Goal: Task Accomplishment & Management: Complete application form

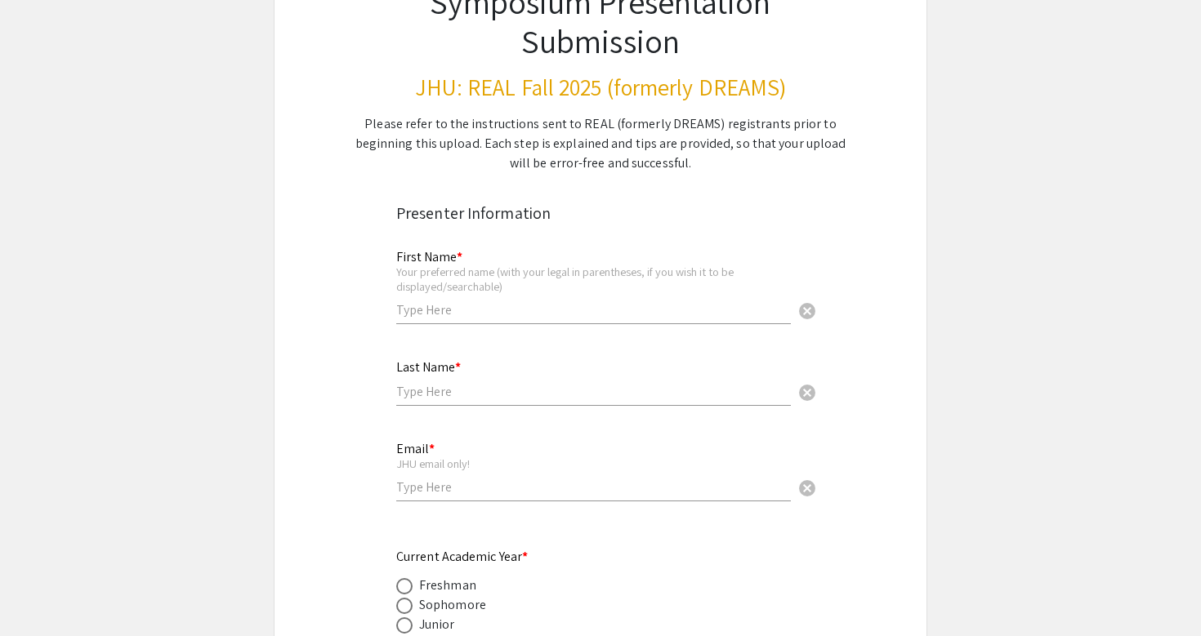
scroll to position [197, 0]
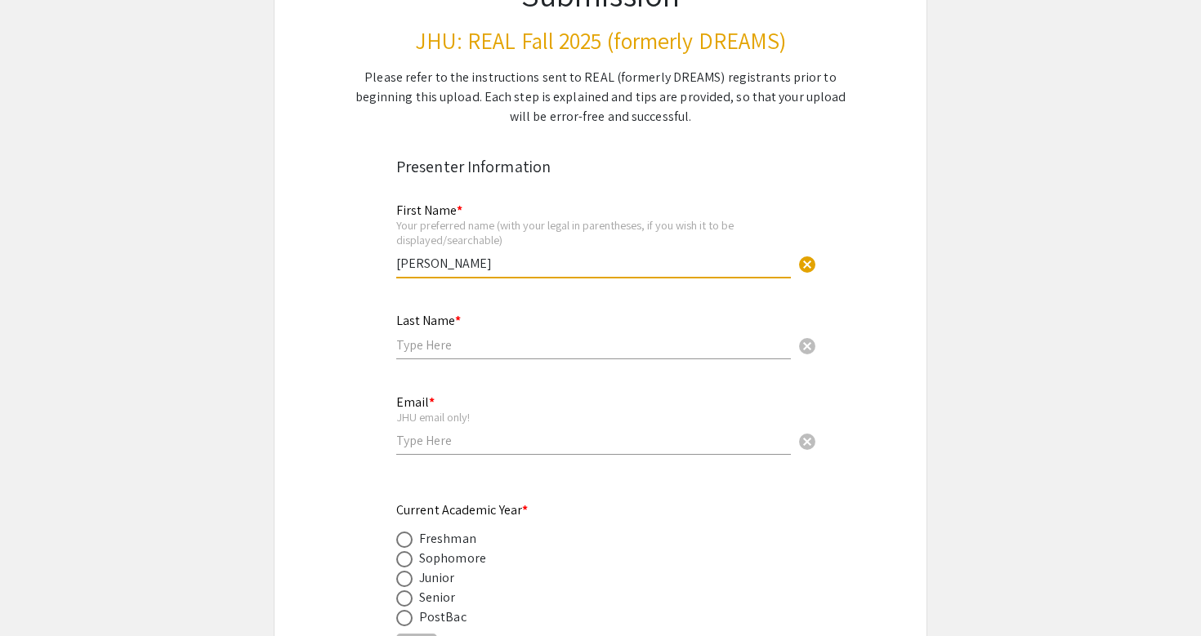
type input "[PERSON_NAME]"
type input "Batra"
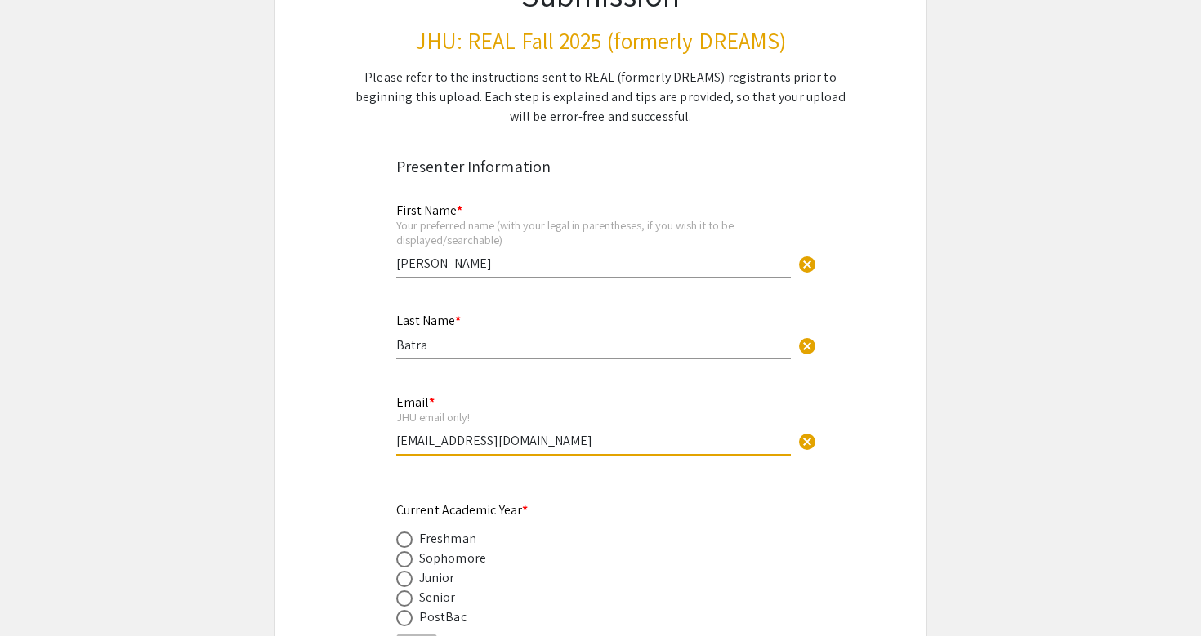
type input "[EMAIL_ADDRESS][DOMAIN_NAME]"
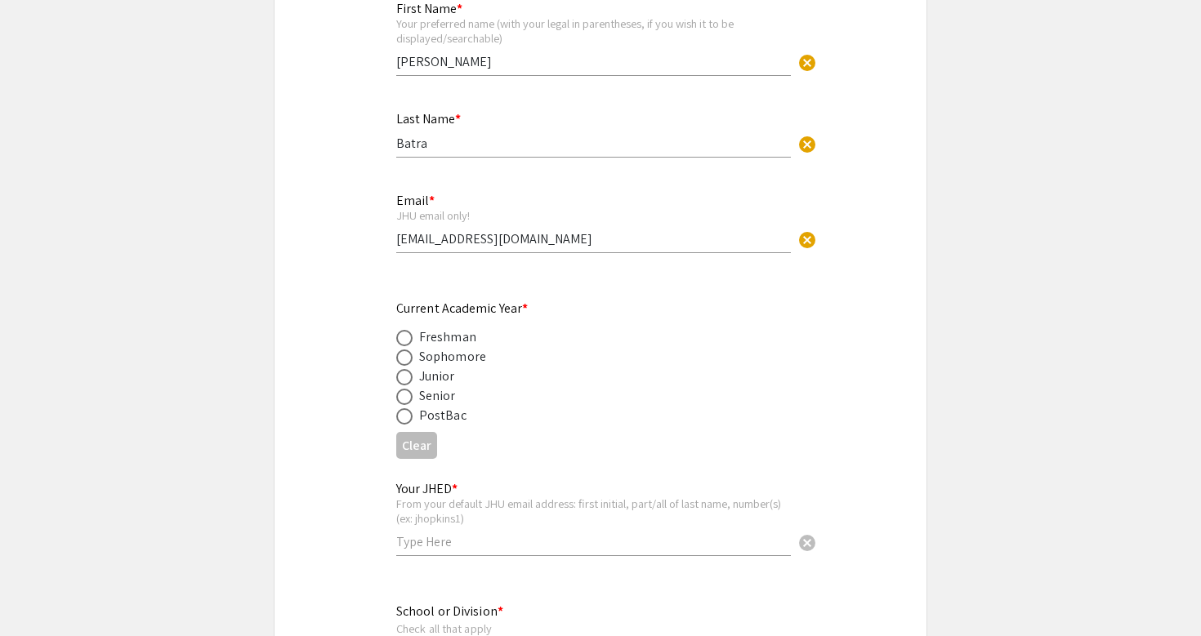
scroll to position [453, 0]
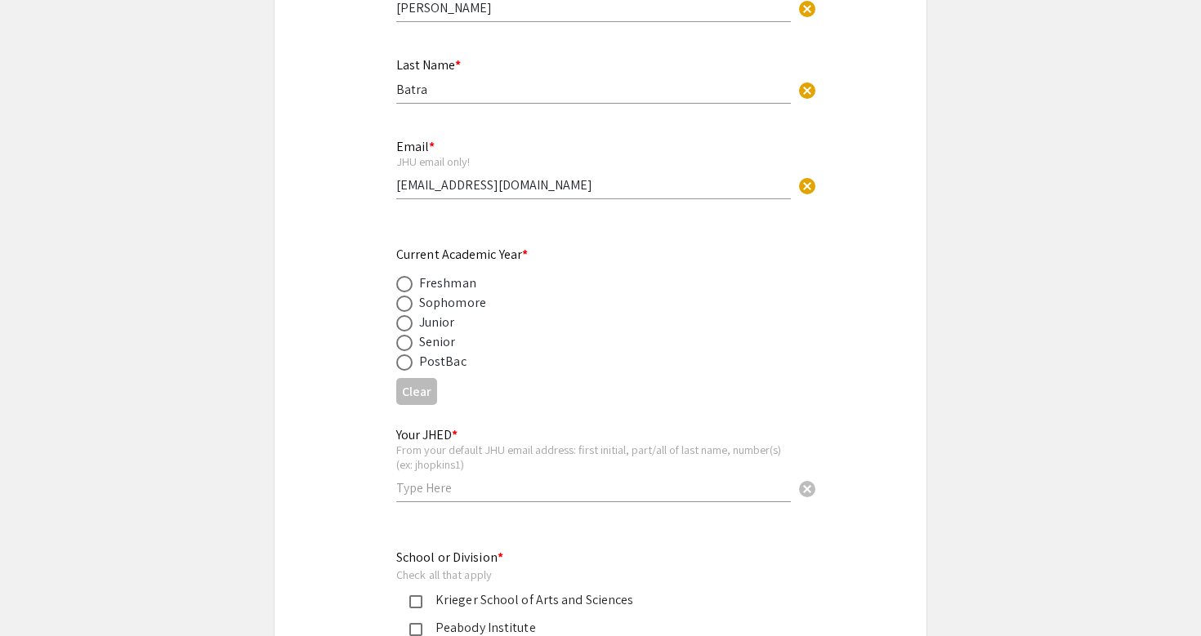
click at [405, 346] on span at bounding box center [404, 343] width 16 height 16
click at [405, 346] on input "radio" at bounding box center [404, 343] width 16 height 16
radio input "true"
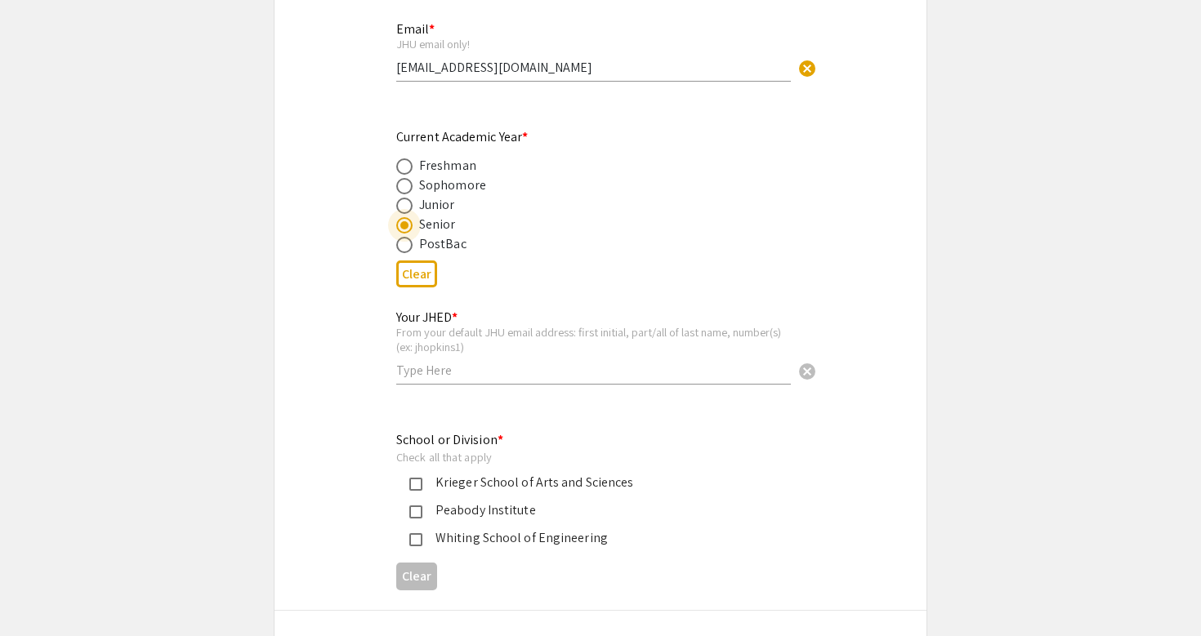
scroll to position [612, 0]
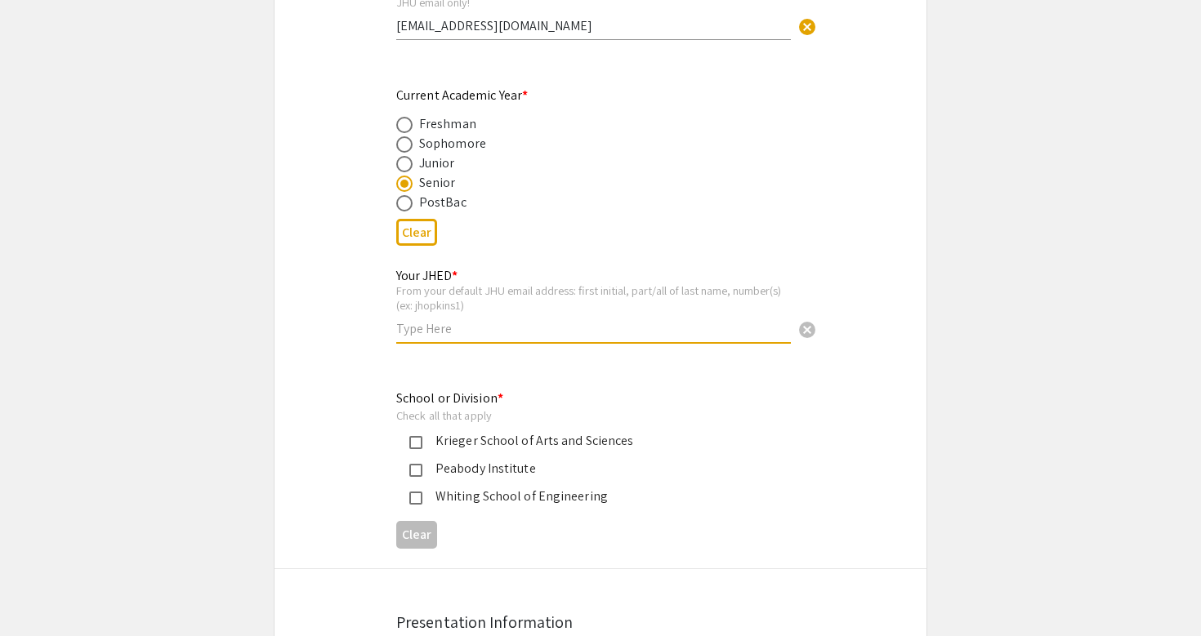
click at [474, 321] on input "text" at bounding box center [593, 328] width 395 height 17
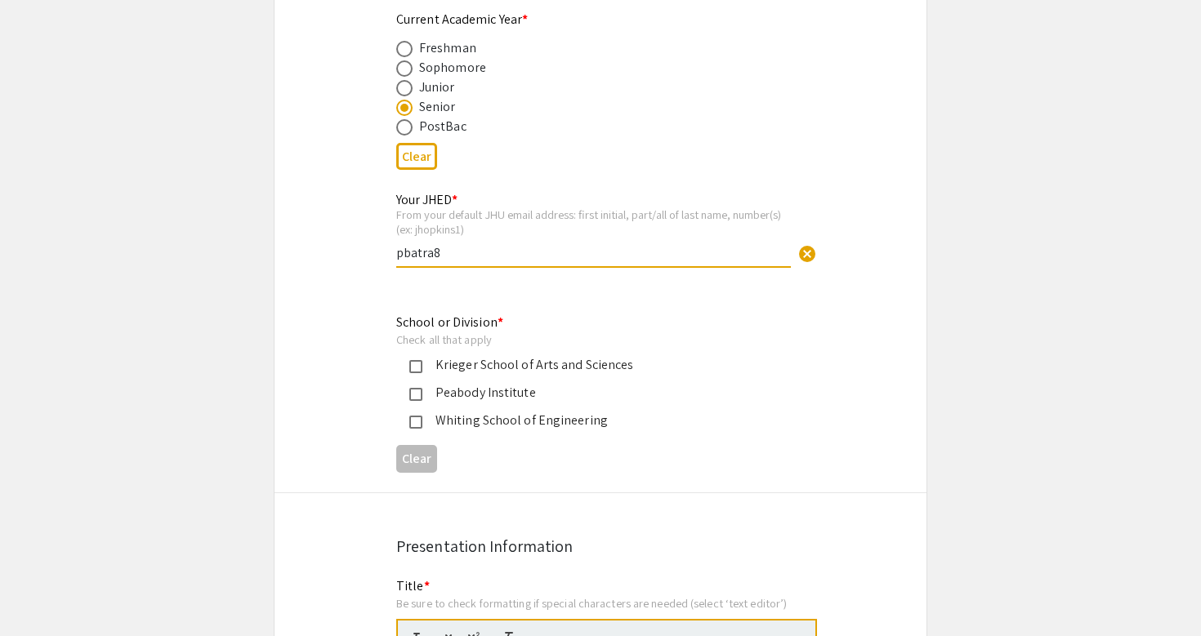
type input "pbatra8"
click at [517, 359] on div "Krieger School of Arts and Sciences" at bounding box center [593, 365] width 343 height 20
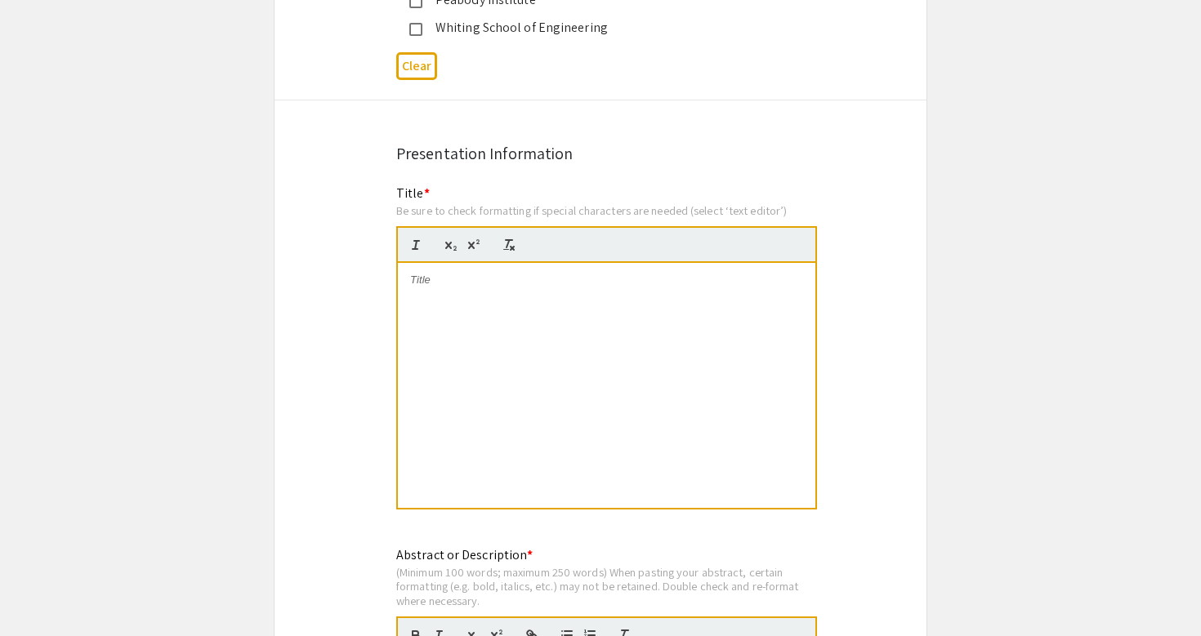
click at [525, 293] on div at bounding box center [606, 385] width 417 height 245
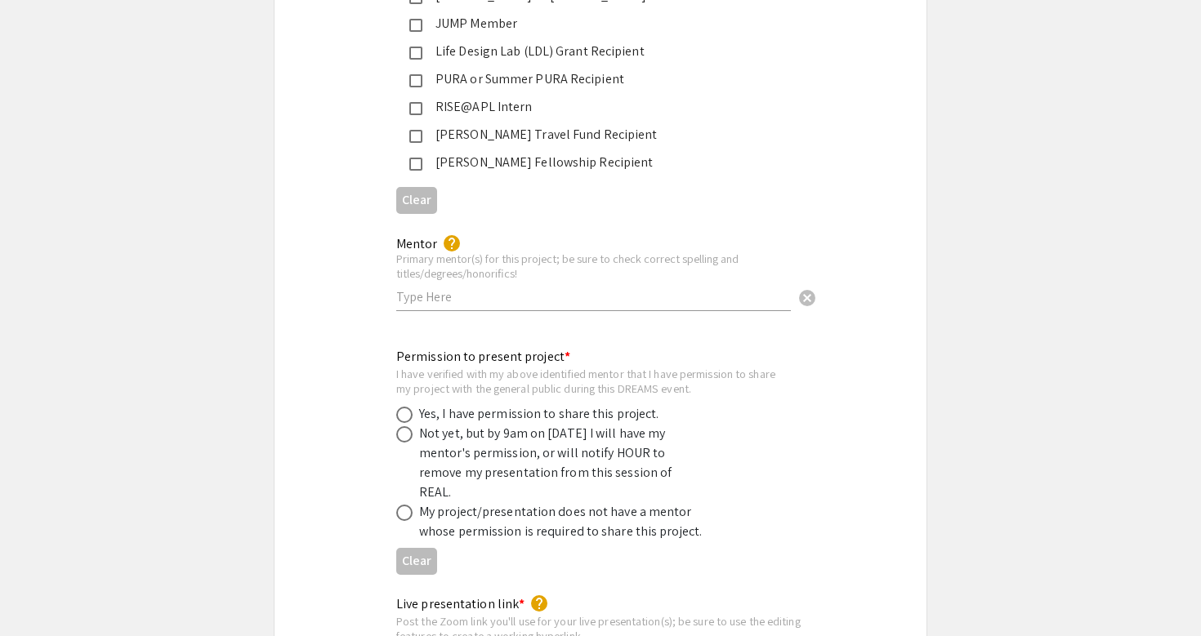
scroll to position [2912, 0]
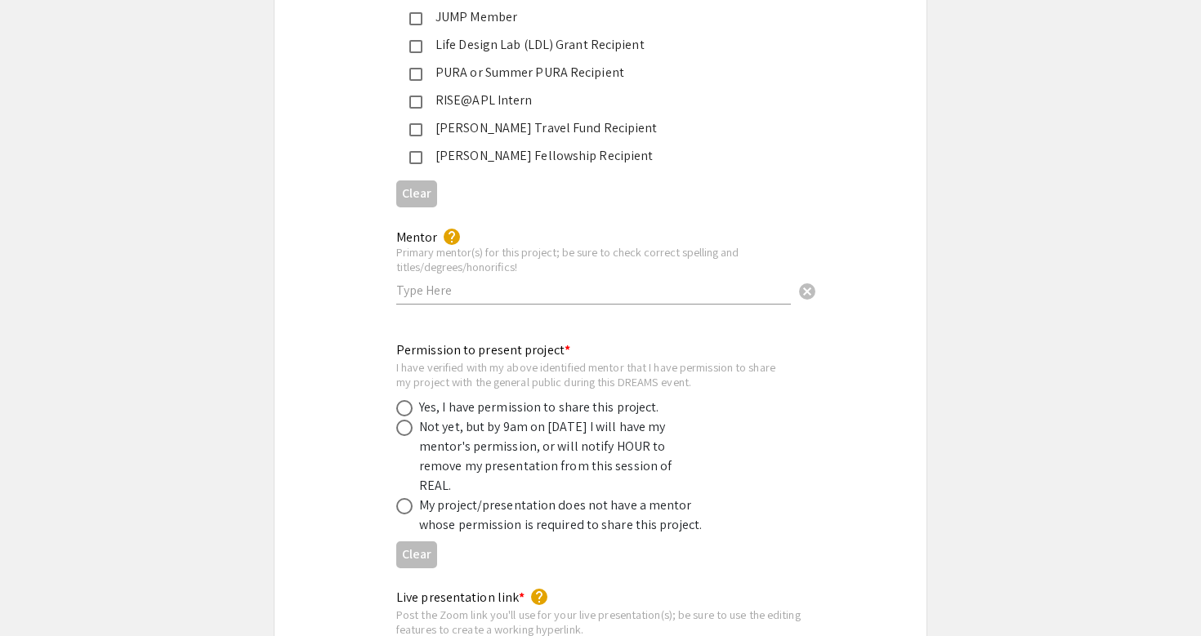
click at [520, 282] on input "text" at bounding box center [593, 290] width 395 height 17
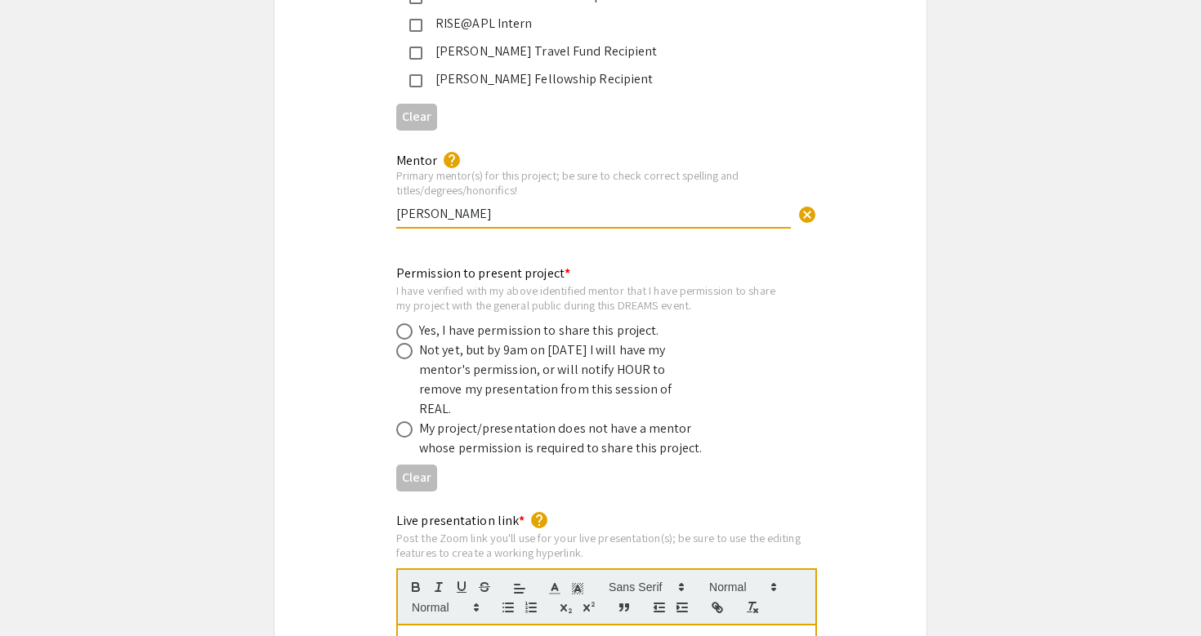
scroll to position [3004, 0]
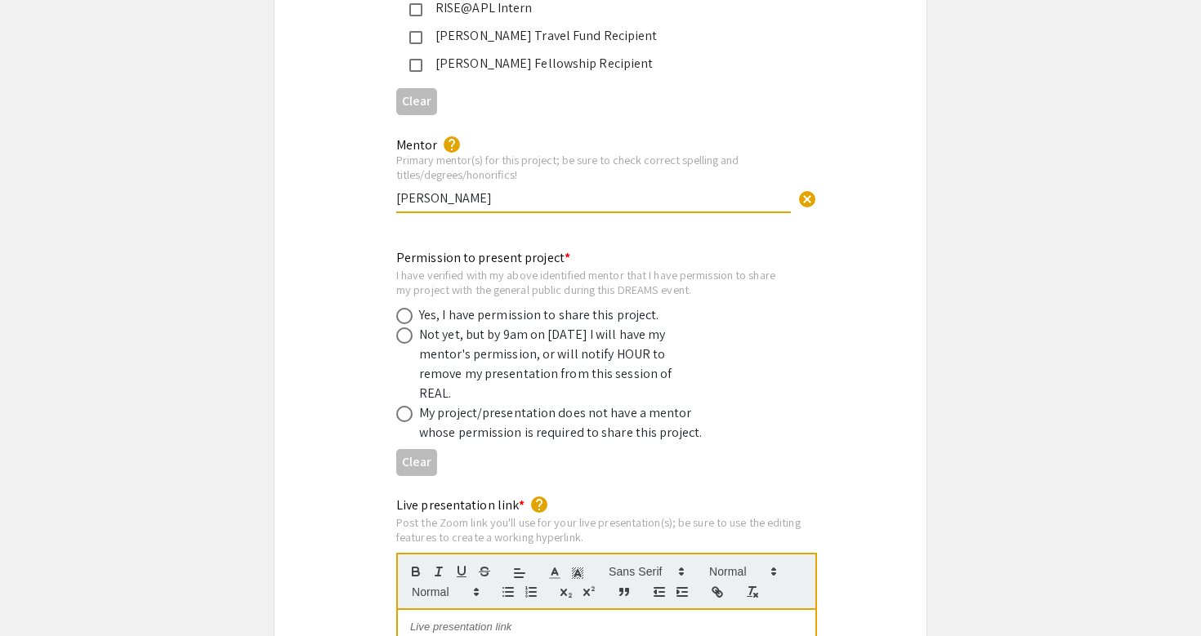
type input "[PERSON_NAME]"
click at [538, 306] on div "Yes, I have permission to share this project." at bounding box center [539, 316] width 240 height 20
click at [404, 308] on span at bounding box center [404, 316] width 16 height 16
click at [404, 308] on input "radio" at bounding box center [404, 316] width 16 height 16
radio input "true"
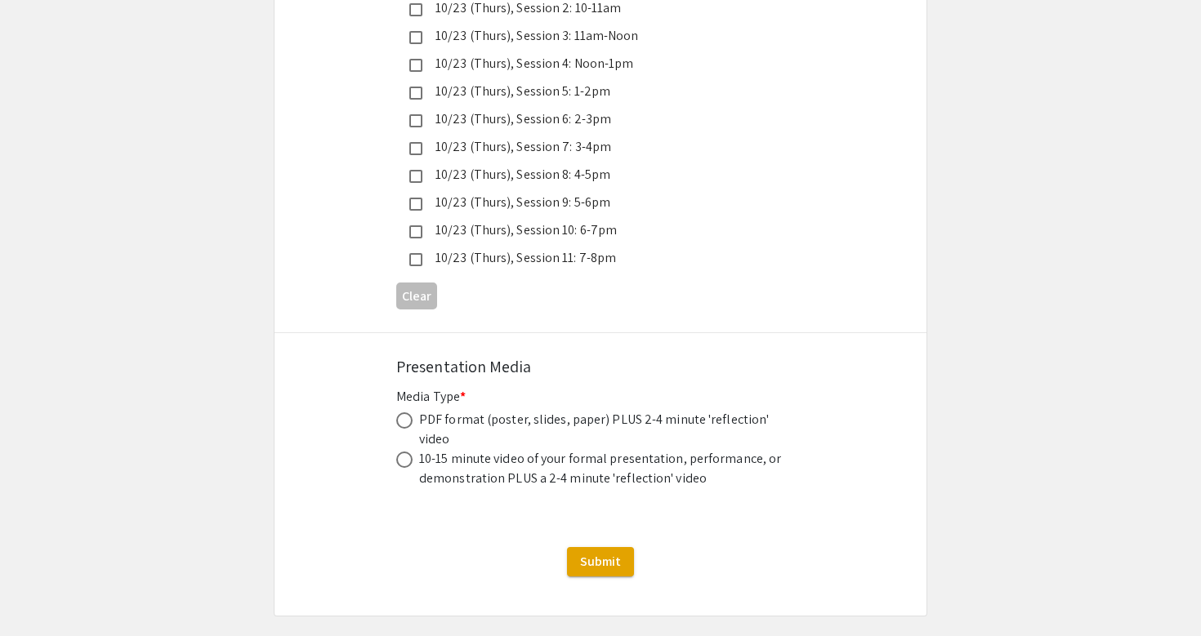
scroll to position [4630, 0]
click at [471, 412] on div "PDF format (poster, slides, paper) PLUS 2-4 minute 'reflection' video" at bounding box center [603, 431] width 368 height 39
click at [405, 414] on span at bounding box center [404, 422] width 16 height 16
click at [405, 414] on input "radio" at bounding box center [404, 422] width 16 height 16
radio input "true"
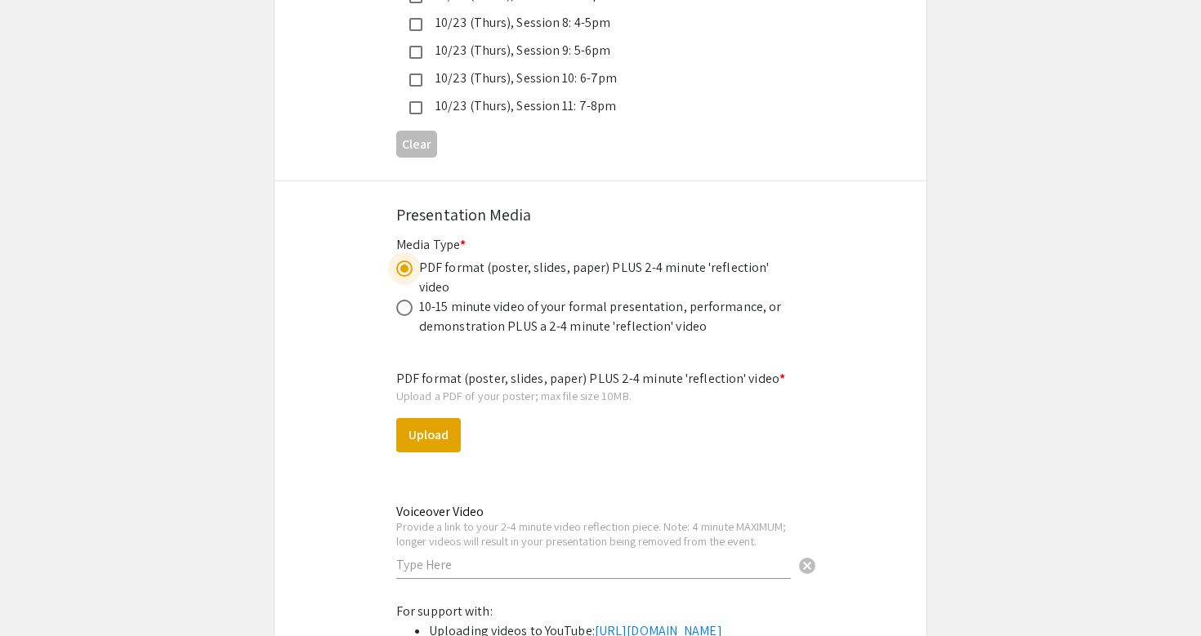
scroll to position [4786, 0]
click at [501, 554] on input "text" at bounding box center [593, 562] width 395 height 17
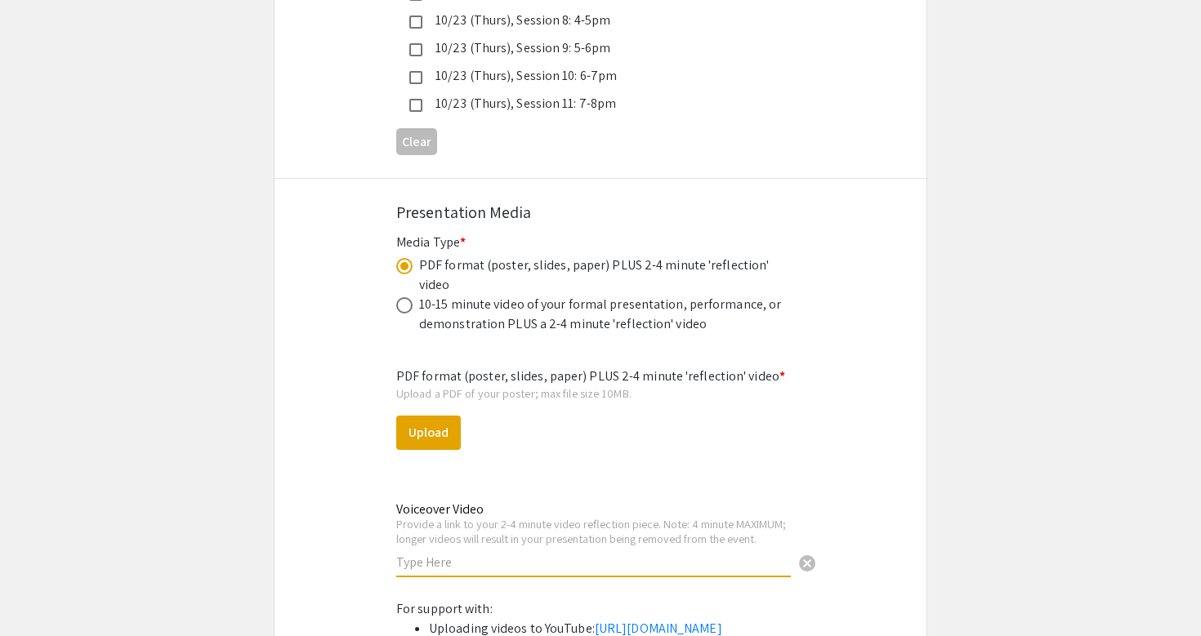
paste input "[URL][DOMAIN_NAME]"
type input "[URL][DOMAIN_NAME]"
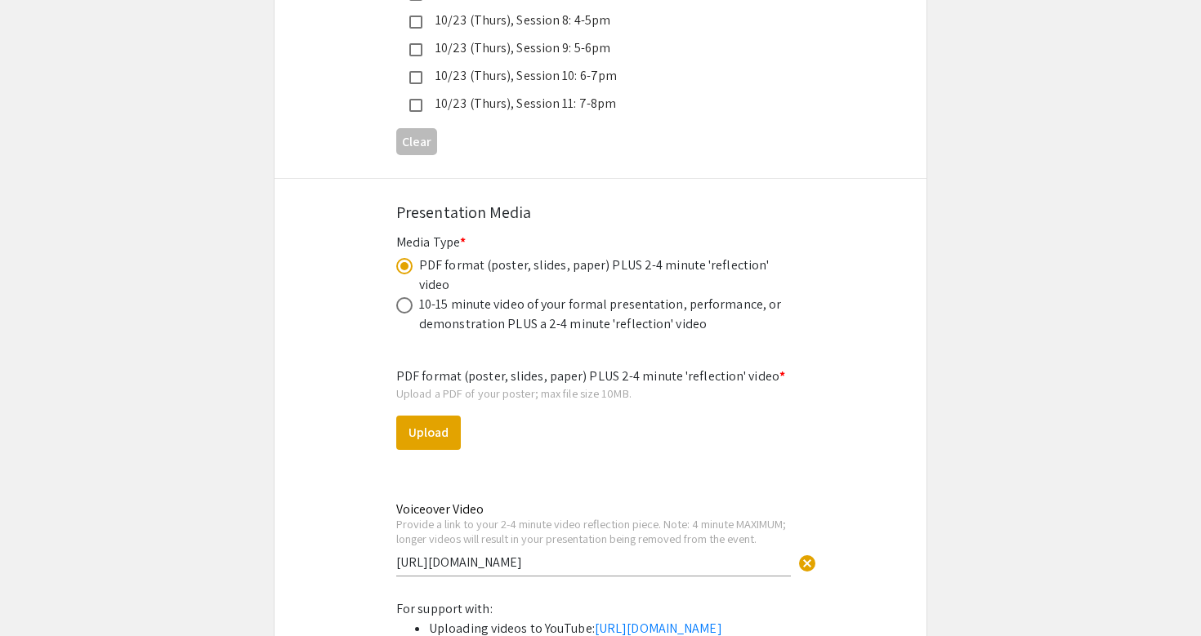
click at [505, 554] on input "[URL][DOMAIN_NAME]" at bounding box center [593, 562] width 395 height 17
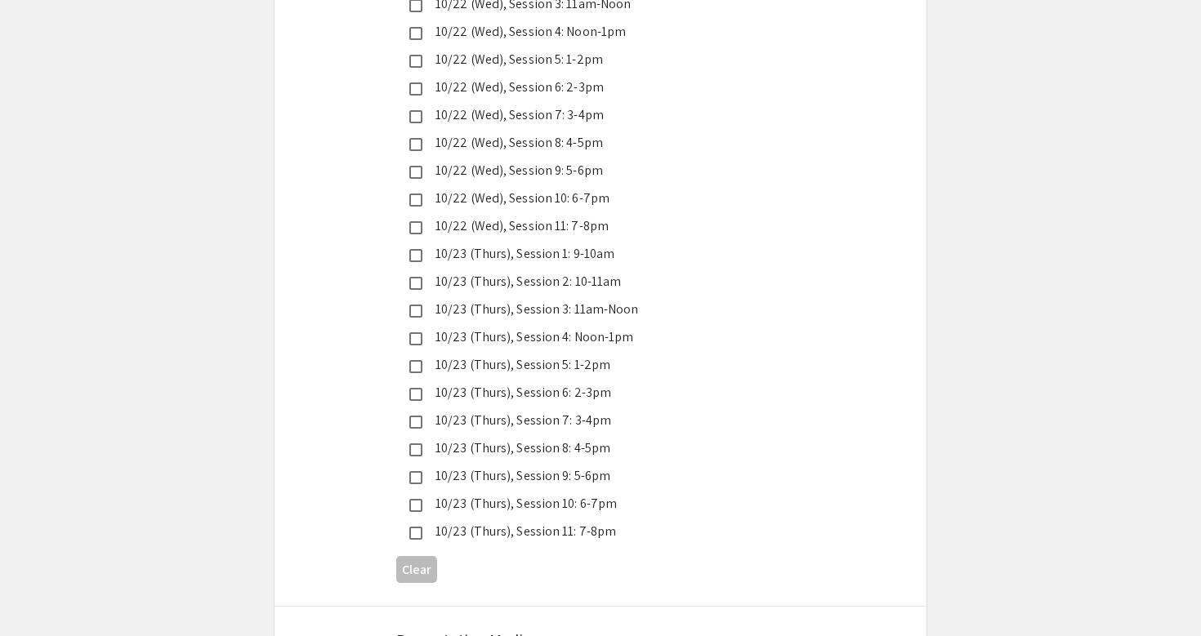
scroll to position [4359, 0]
click at [605, 438] on div "10/23 (Thurs), Session 8: 4-5pm" at bounding box center [593, 448] width 343 height 20
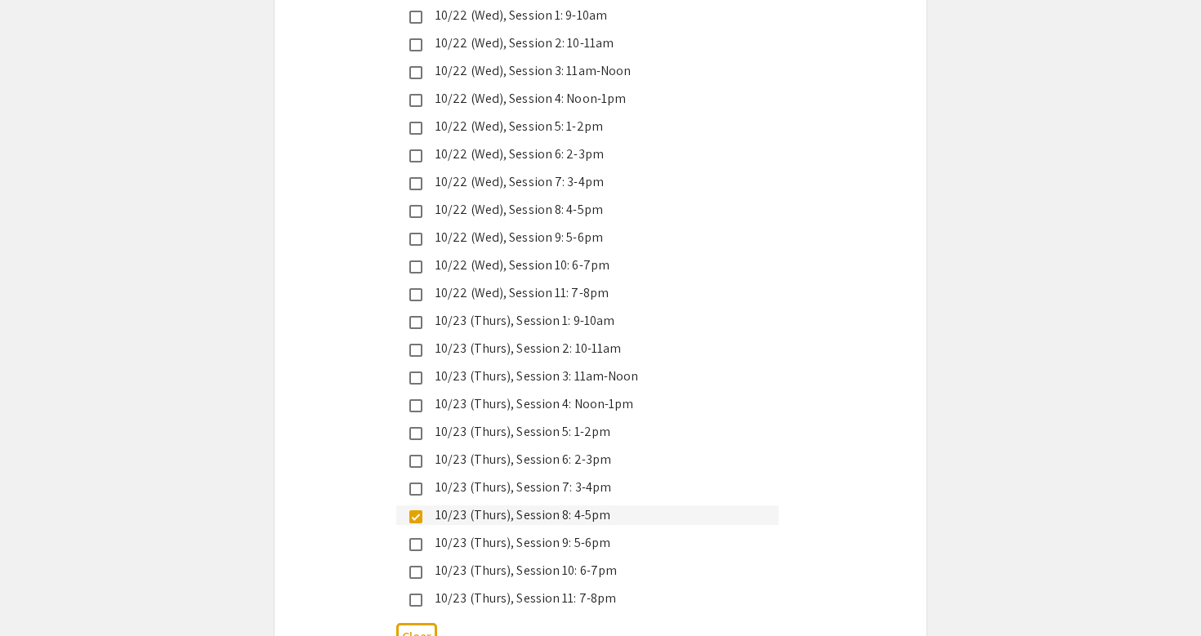
scroll to position [4292, 0]
click at [605, 394] on div "10/23 (Thurs), Session 4: Noon-1pm" at bounding box center [593, 404] width 343 height 20
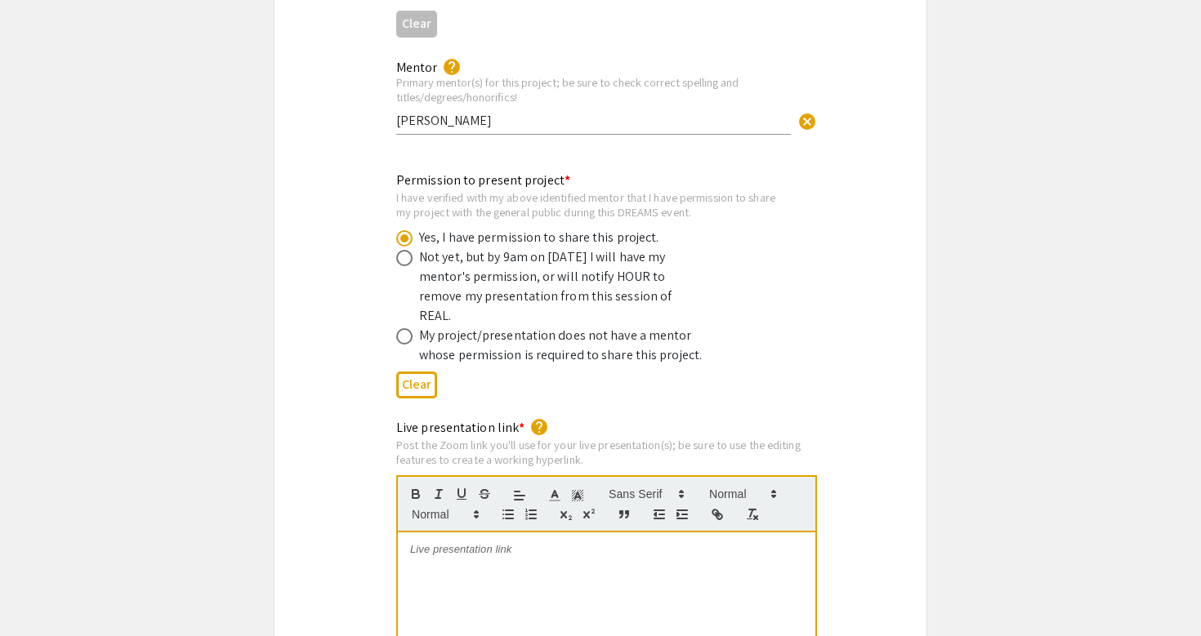
scroll to position [3109, 0]
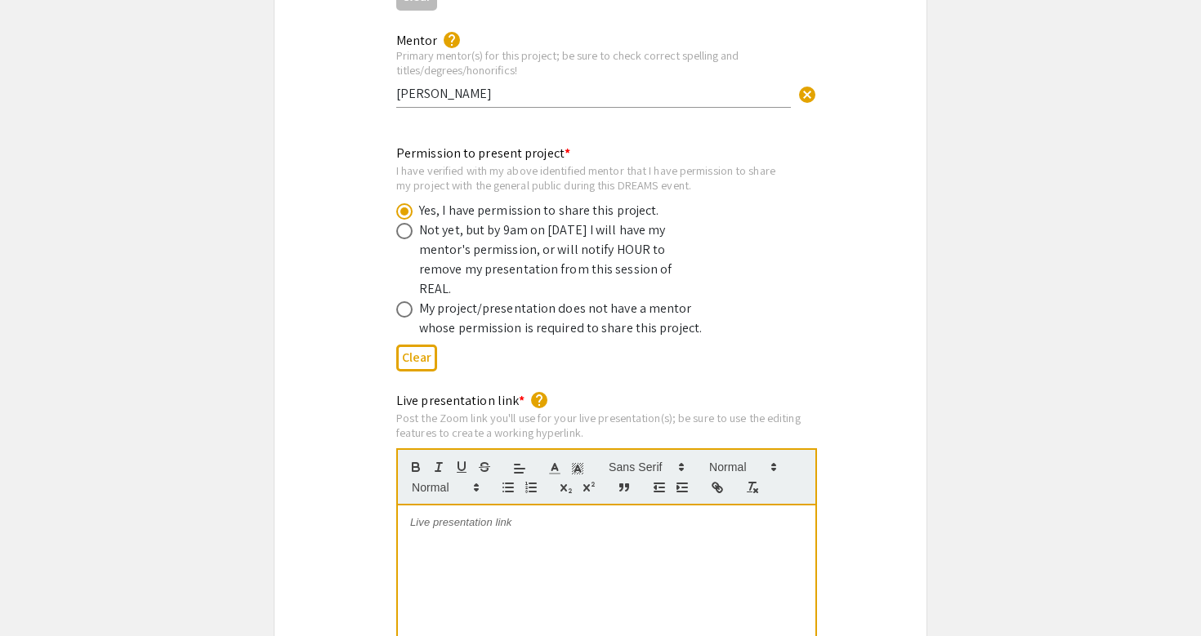
click at [488, 506] on div at bounding box center [606, 628] width 417 height 245
click at [502, 85] on input "[PERSON_NAME]" at bounding box center [593, 93] width 395 height 17
click at [476, 85] on input "[PERSON_NAME]" at bounding box center [593, 93] width 395 height 17
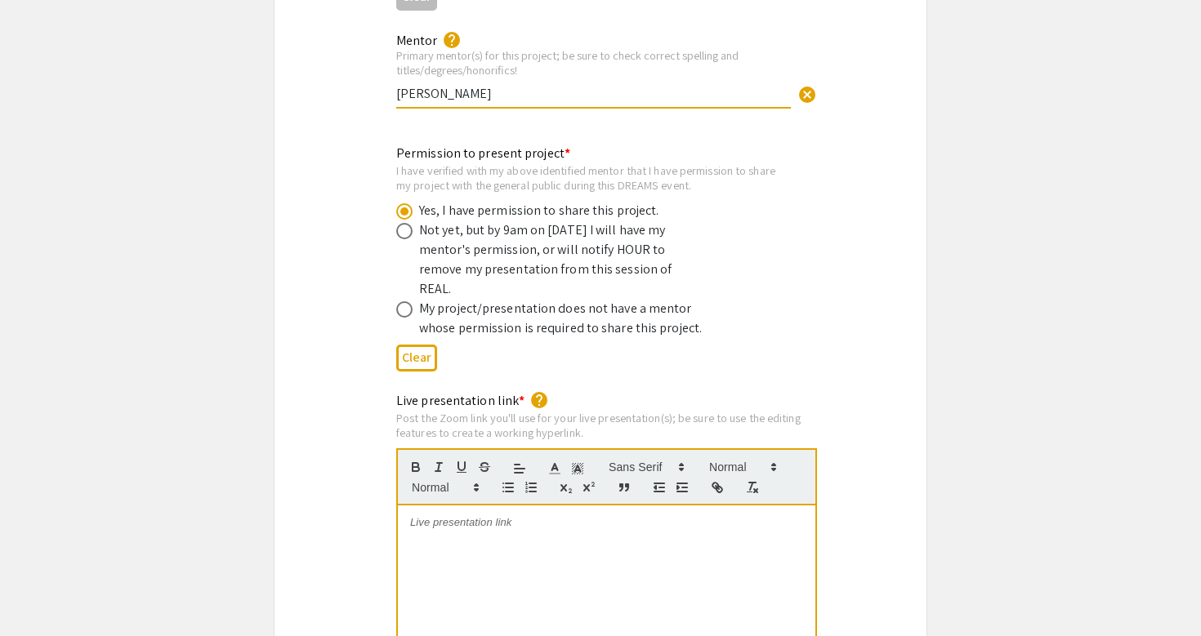
paste input "[PERSON_NAME], MD, MSc"
click at [400, 85] on input "[PERSON_NAME], MD, MSc;" at bounding box center [593, 93] width 395 height 17
click at [618, 85] on input "[PERSON_NAME], MD, MSc;" at bounding box center [593, 93] width 395 height 17
paste input "[PERSON_NAME], MD, MPH - [GEOGRAPHIC_DATA], MD - Pulmonology"
drag, startPoint x: 627, startPoint y: 68, endPoint x: 861, endPoint y: 101, distance: 236.9
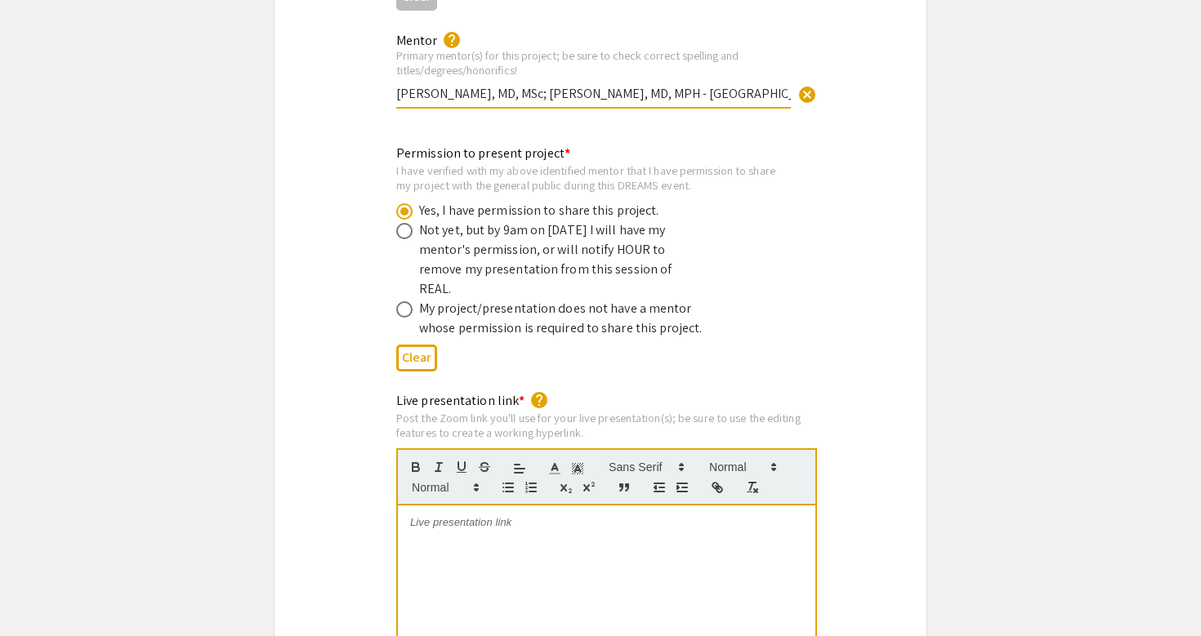
click at [861, 101] on div "Mentor help Primary mentor(s) for this project; be sure to check correct spelli…" at bounding box center [601, 78] width 652 height 97
click at [591, 85] on input "[PERSON_NAME], MD, MSc; [PERSON_NAME], MD, MPH" at bounding box center [593, 93] width 395 height 17
click at [592, 85] on input "[PERSON_NAME], MD, MSc; [PERSON_NAME], MD, MPH" at bounding box center [593, 93] width 395 height 17
click at [554, 85] on input "[PERSON_NAME], MD, MSc; [PERSON_NAME], MD, MPH" at bounding box center [593, 93] width 395 height 17
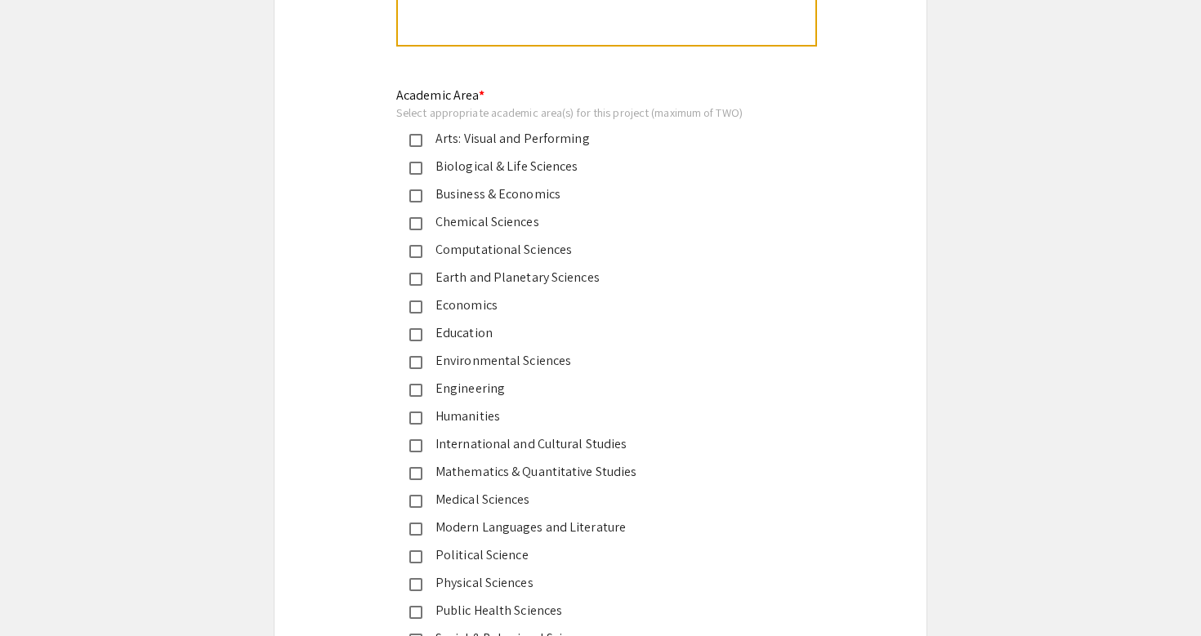
scroll to position [1967, 0]
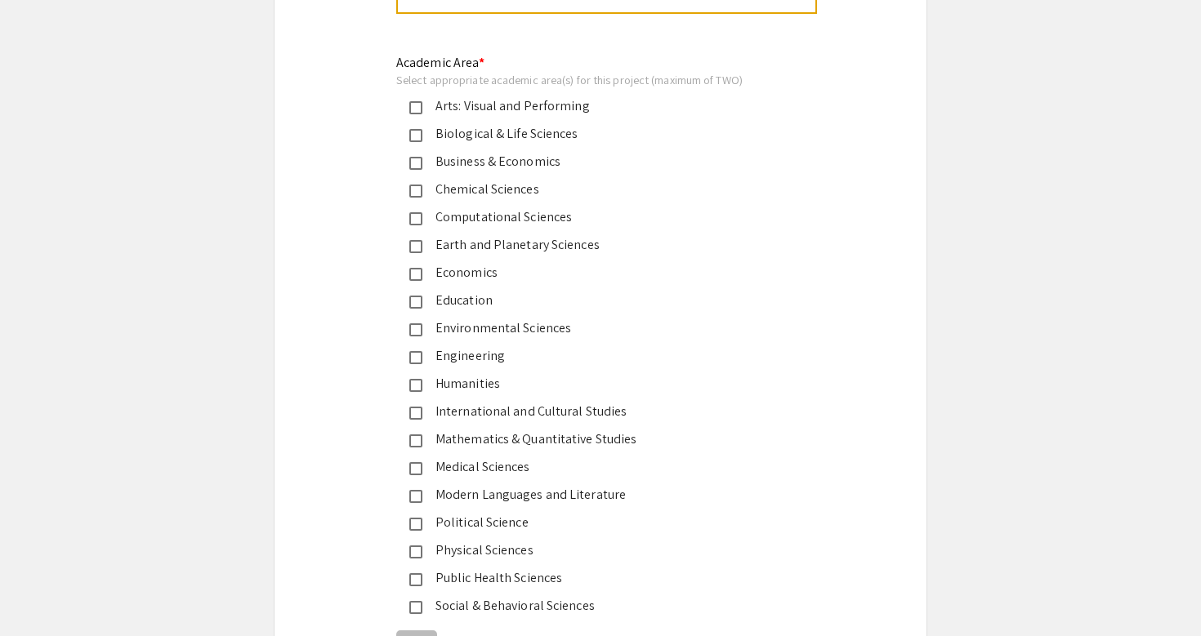
type input "[PERSON_NAME], MD, MSc and [PERSON_NAME], MD, MPH"
click at [542, 131] on div "Biological & Life Sciences" at bounding box center [593, 134] width 343 height 20
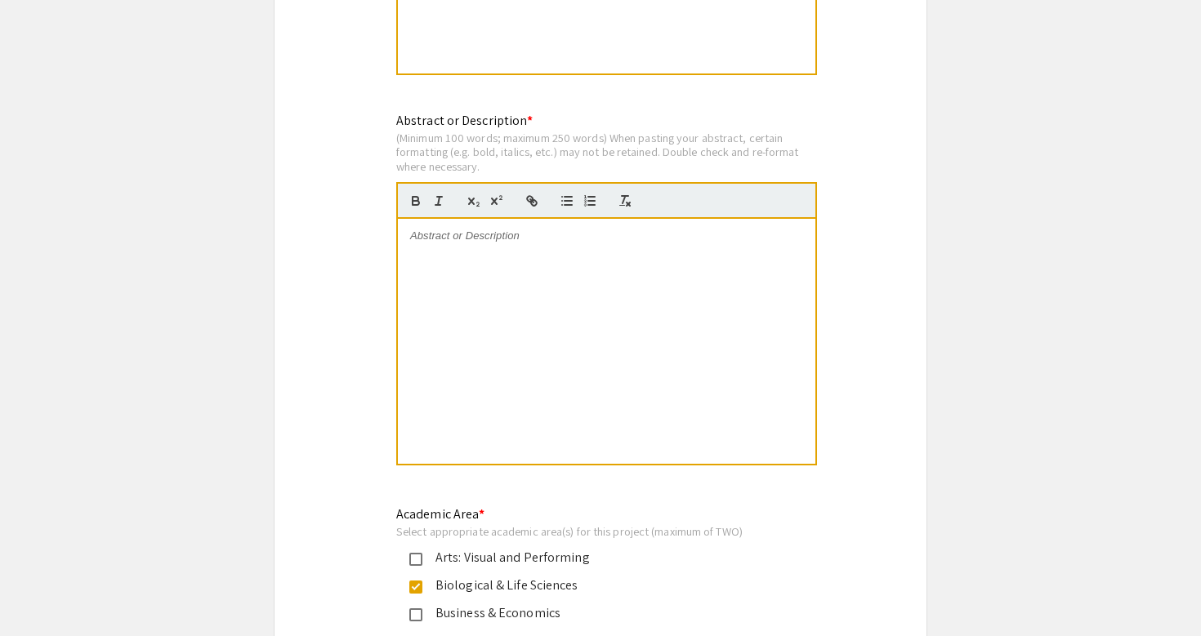
scroll to position [1514, 1]
click at [506, 270] on div at bounding box center [606, 343] width 417 height 245
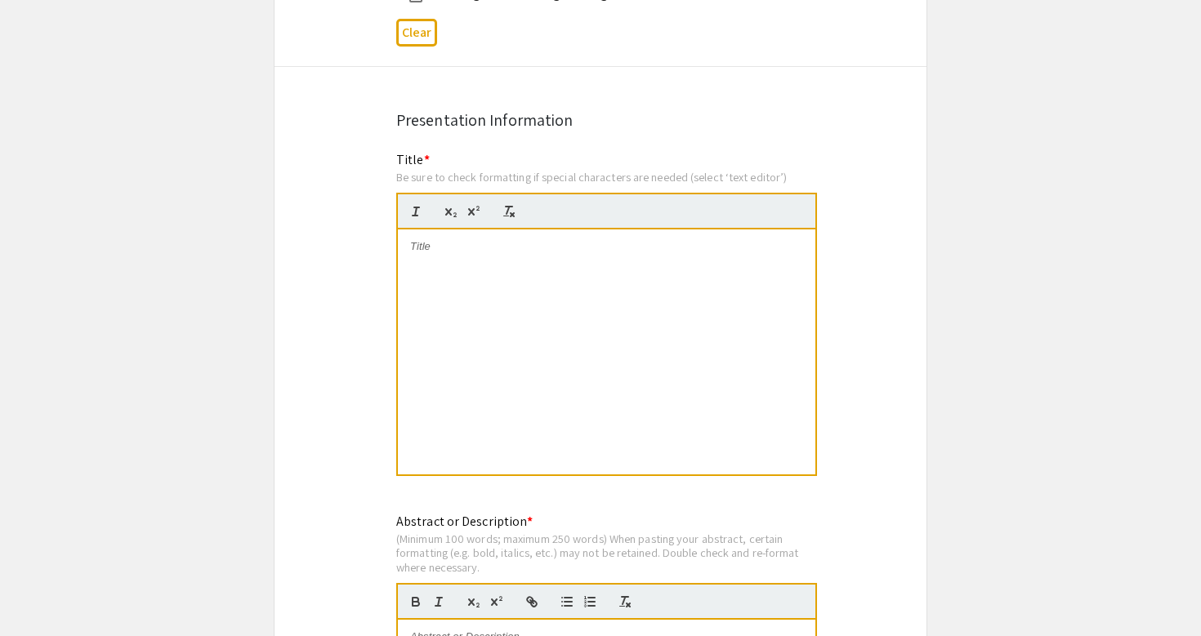
scroll to position [1114, 0]
click at [506, 267] on div at bounding box center [606, 352] width 417 height 245
click at [496, 279] on div at bounding box center [606, 352] width 417 height 245
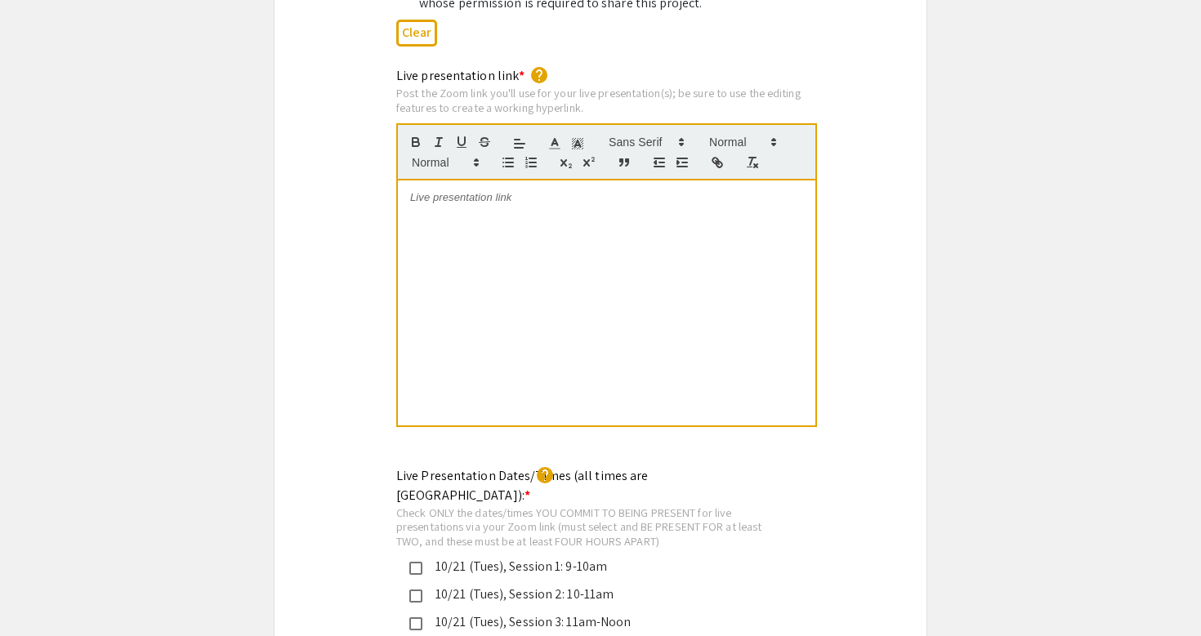
scroll to position [3306, 0]
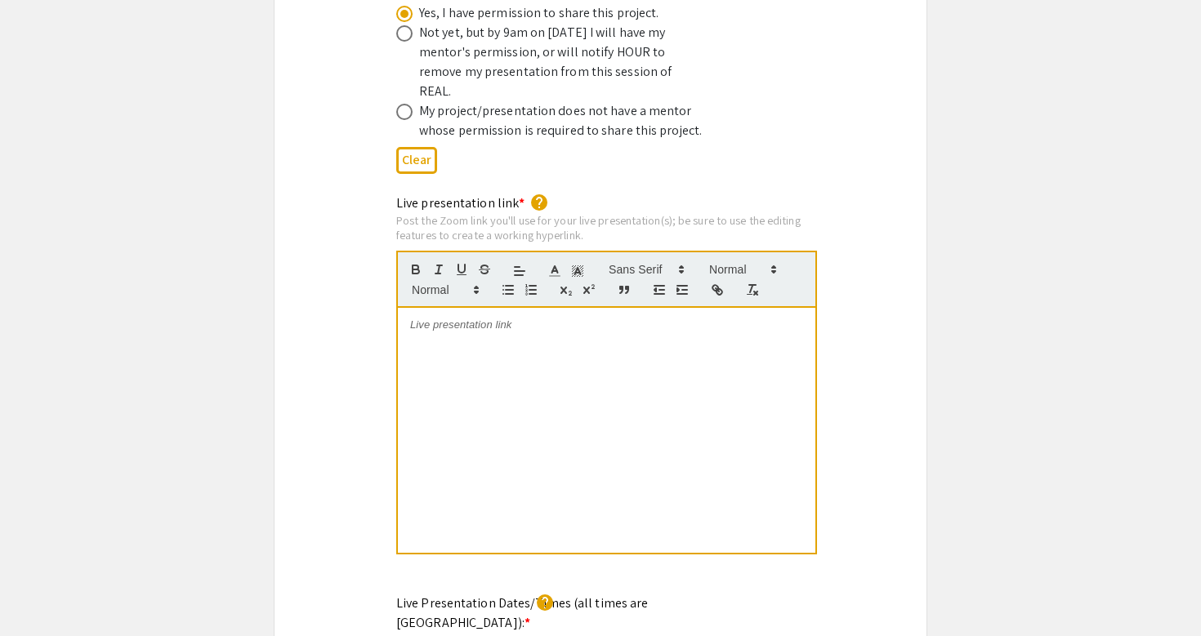
click at [467, 332] on div at bounding box center [606, 430] width 417 height 245
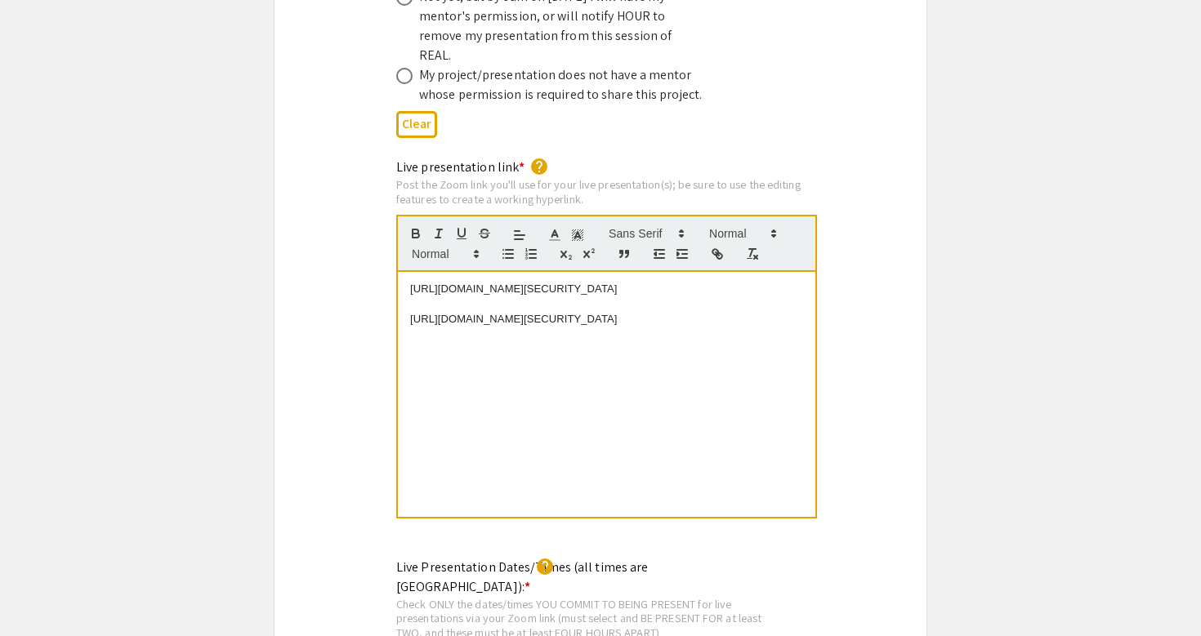
scroll to position [3343, 0]
drag, startPoint x: 645, startPoint y: 322, endPoint x: 372, endPoint y: 206, distance: 297.3
click at [372, 206] on div "Live presentation link * help Post the Zoom link you'll use for your live prese…" at bounding box center [601, 349] width 652 height 384
copy div "[URL][DOMAIN_NAME][SECURITY_DATA] [URL][DOMAIN_NAME][SECURITY_DATA]"
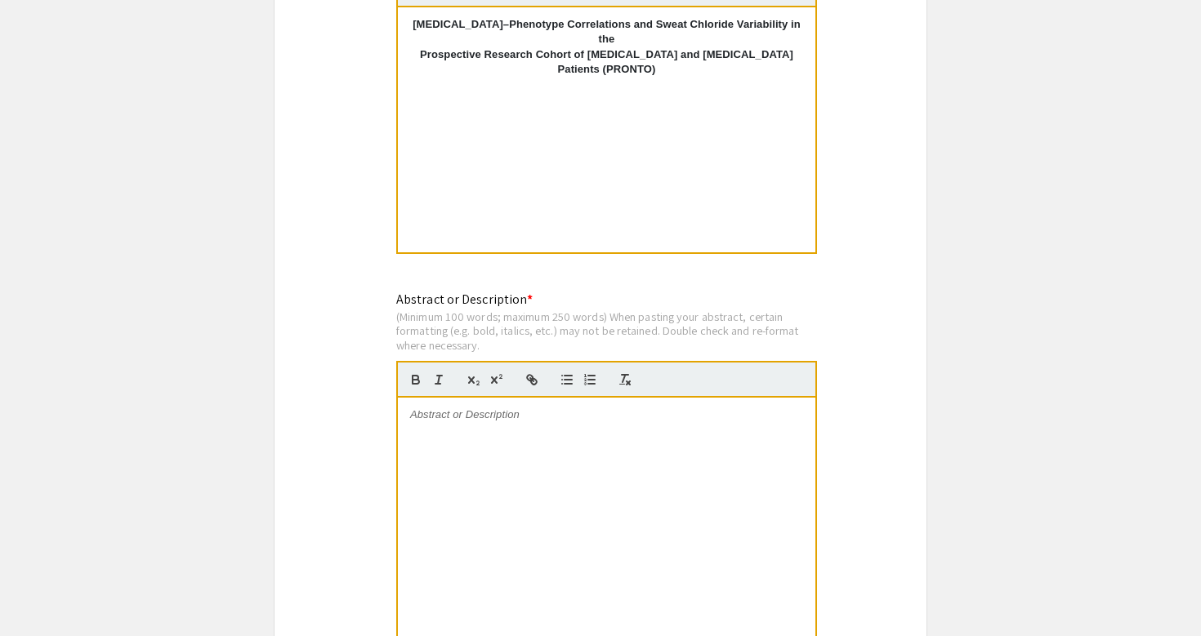
scroll to position [1329, 0]
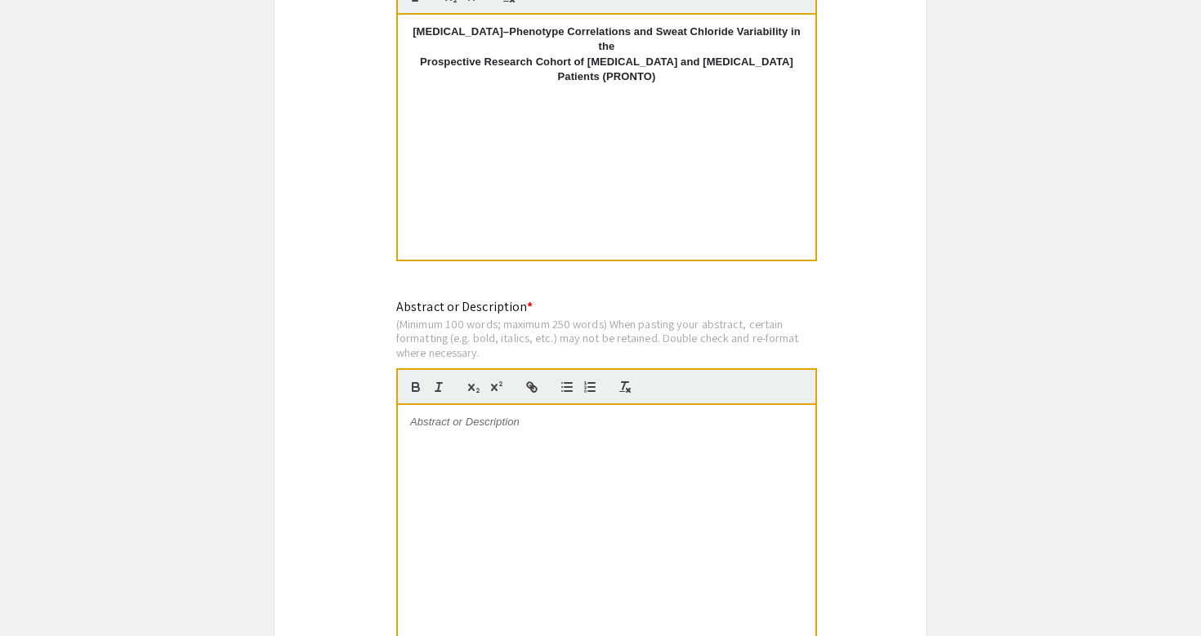
click at [456, 466] on div at bounding box center [606, 527] width 417 height 245
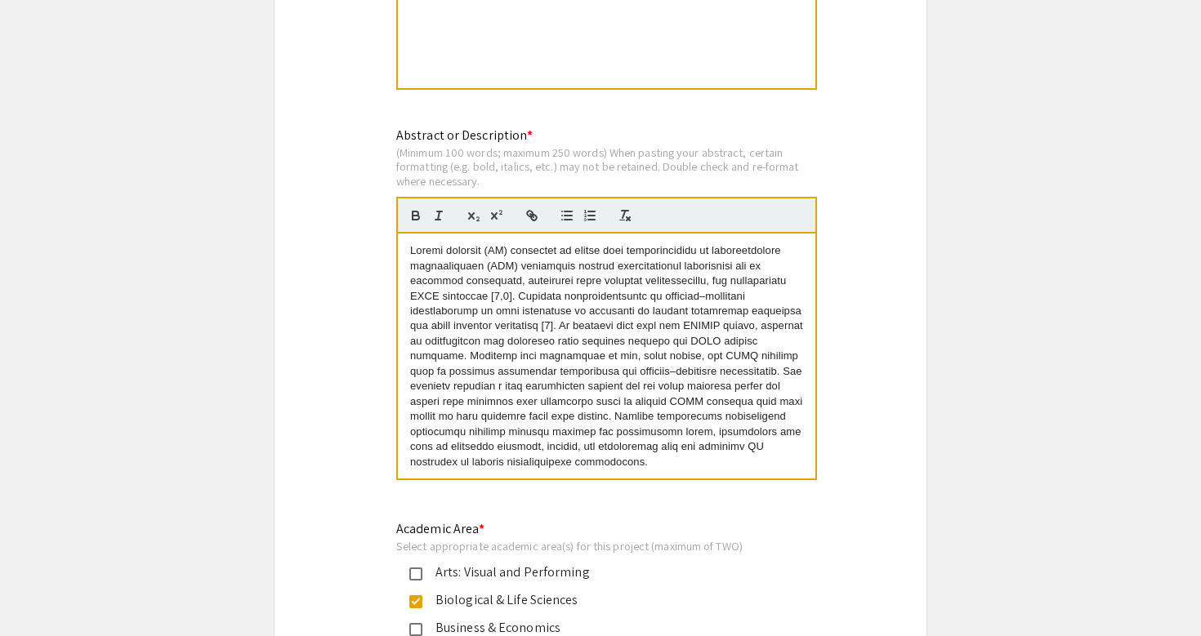
scroll to position [1496, 0]
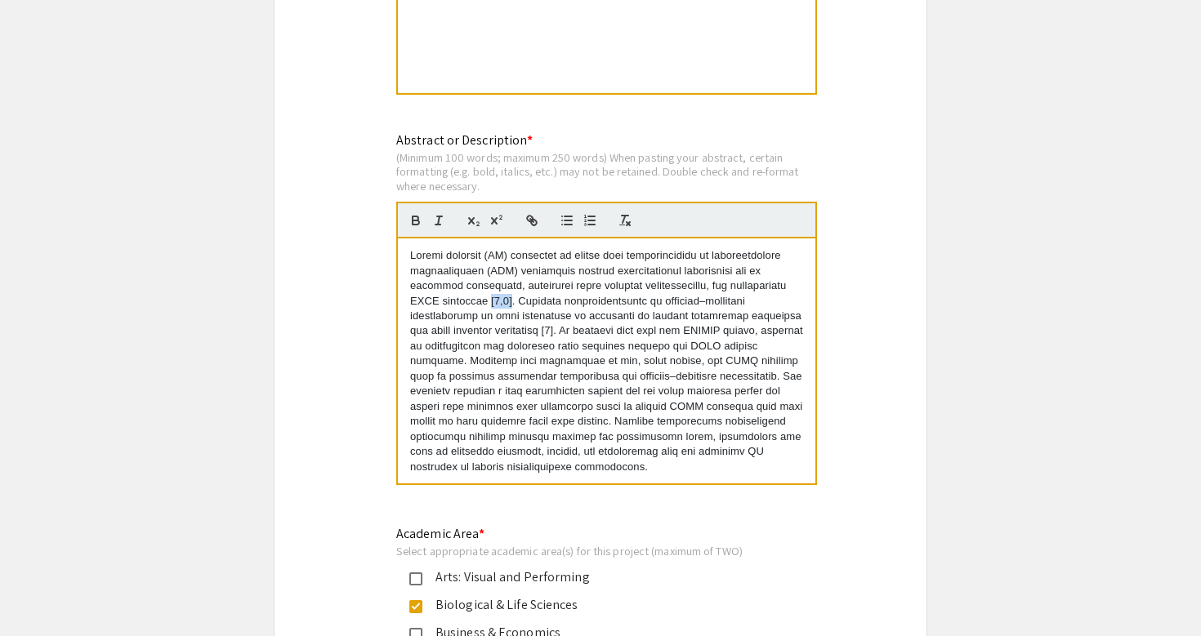
drag, startPoint x: 483, startPoint y: 297, endPoint x: 464, endPoint y: 297, distance: 18.8
click at [464, 297] on p at bounding box center [606, 361] width 393 height 226
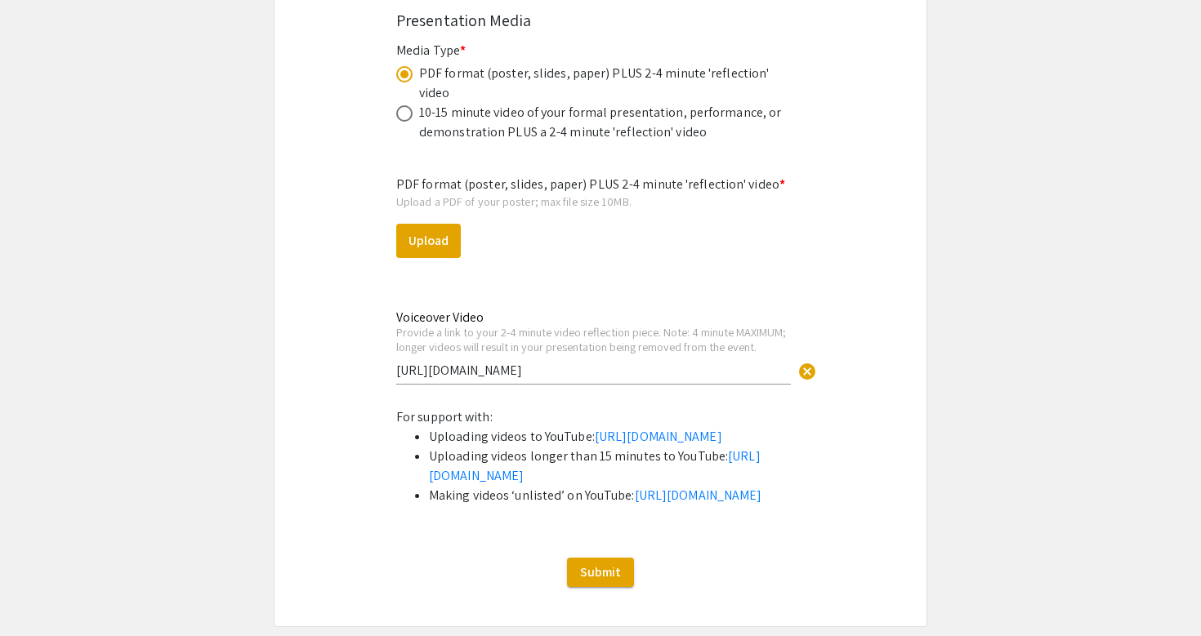
scroll to position [4979, 0]
click at [422, 223] on button "Upload" at bounding box center [428, 240] width 65 height 34
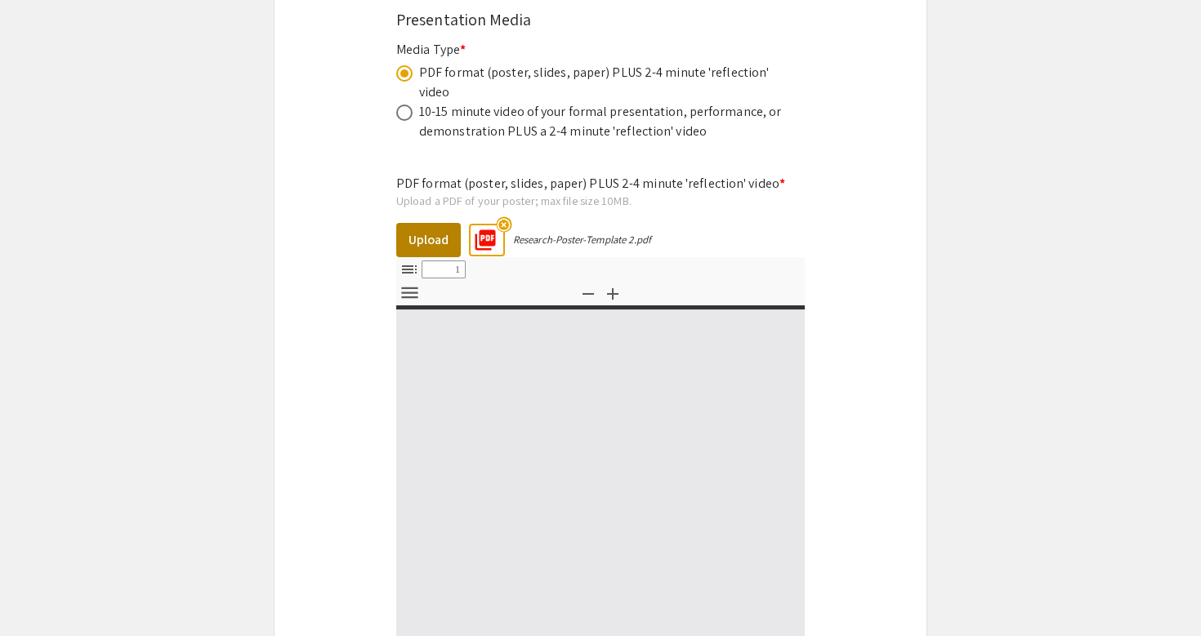
select select "custom"
type input "0"
select select "custom"
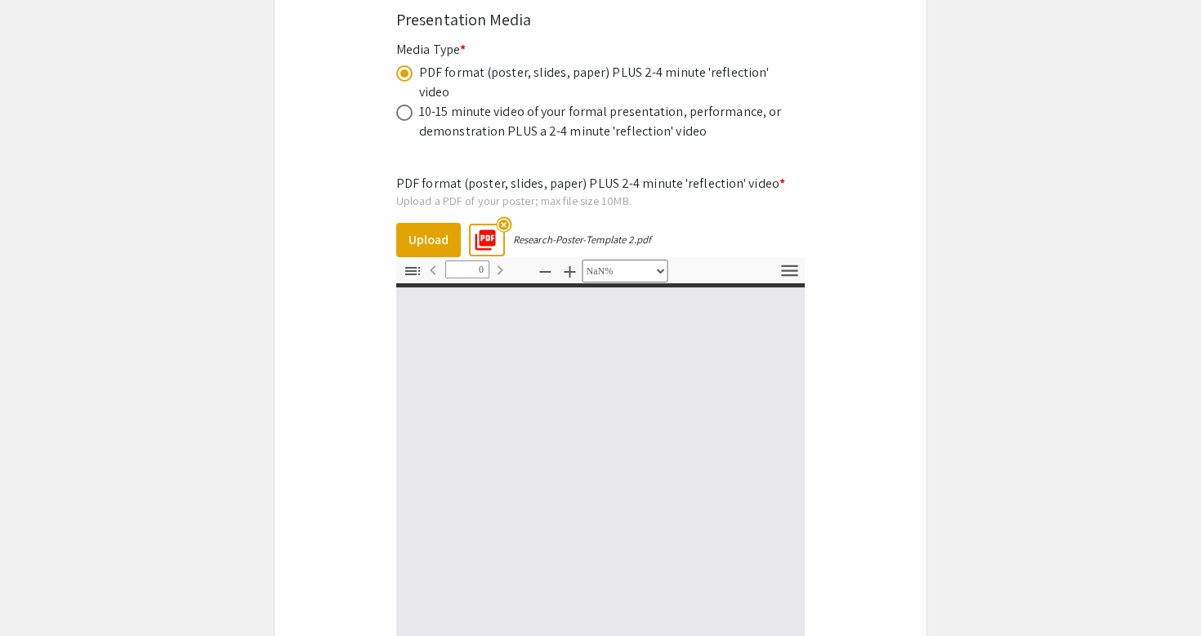
type input "1"
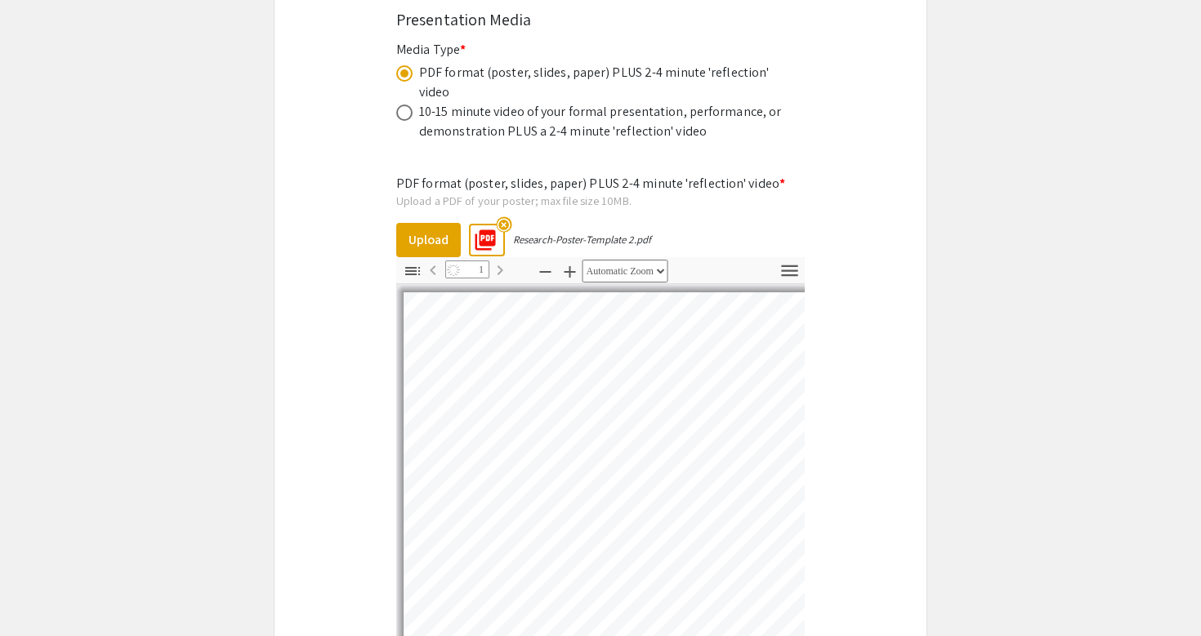
select select "auto"
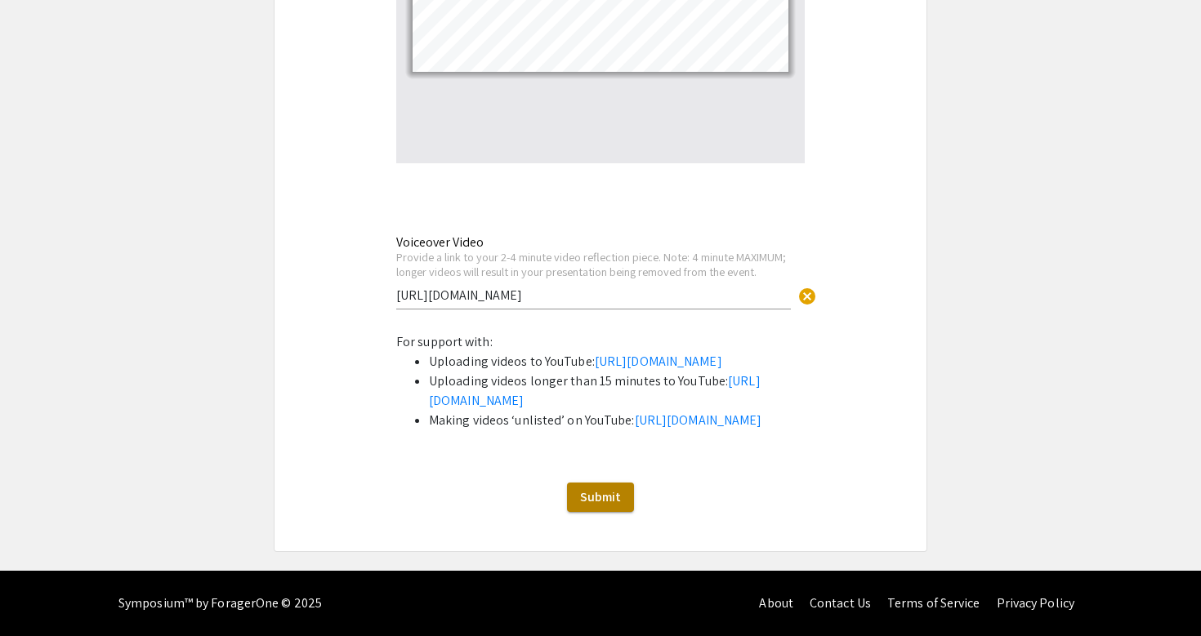
scroll to position [5511, 0]
click at [595, 503] on span "Submit" at bounding box center [600, 497] width 41 height 17
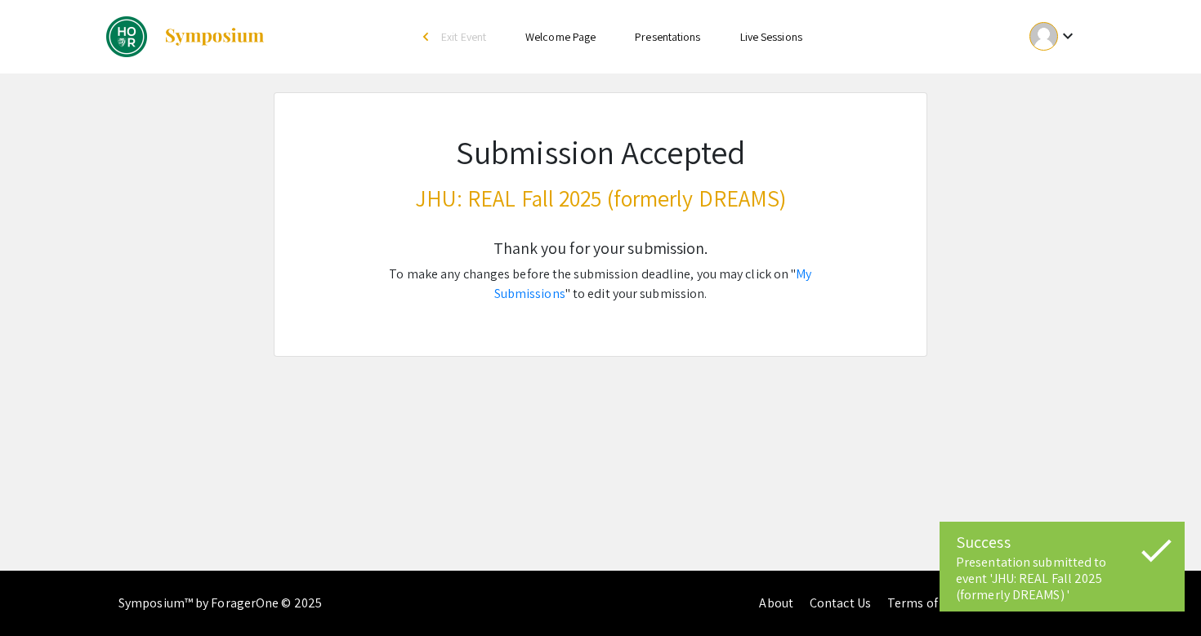
click at [635, 298] on p "To make any changes before the submission deadline, you may click on " My Submi…" at bounding box center [600, 284] width 493 height 39
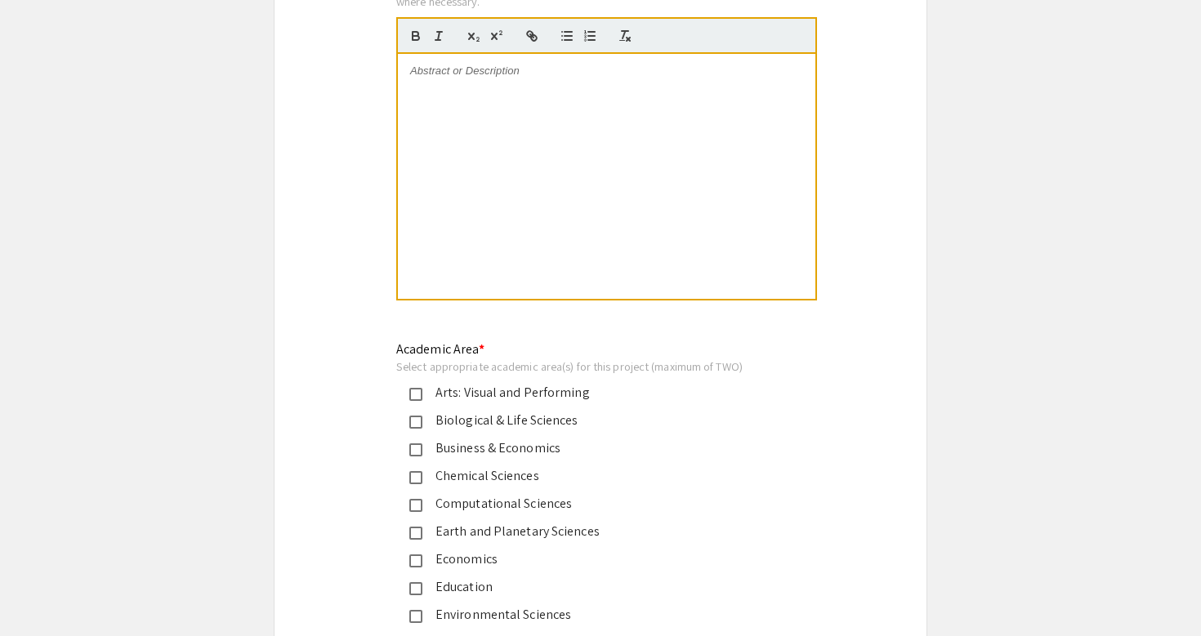
scroll to position [1696, 0]
